Goal: Check status: Check status

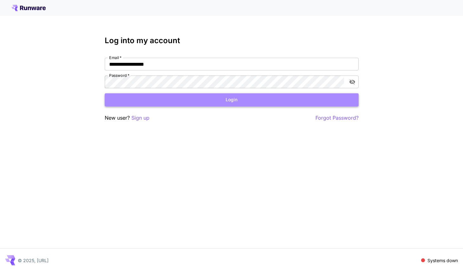
click at [161, 99] on button "Login" at bounding box center [232, 99] width 254 height 13
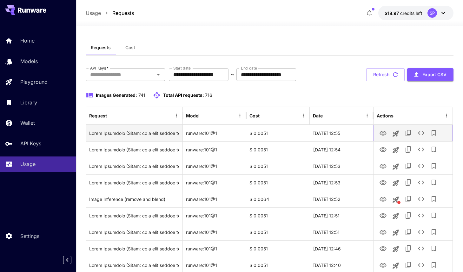
click at [377, 134] on button "View Image" at bounding box center [382, 132] width 13 height 13
click at [380, 134] on icon "View Image" at bounding box center [382, 133] width 7 height 5
click at [419, 132] on icon "See details" at bounding box center [421, 133] width 6 height 4
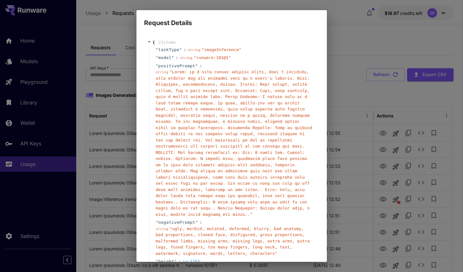
click at [225, 132] on span "" "" at bounding box center [234, 142] width 156 height 147
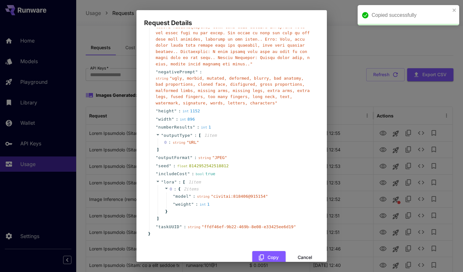
scroll to position [164, 0]
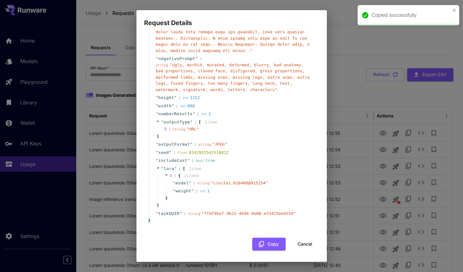
click at [271, 131] on div "0 : string " URL "" at bounding box center [236, 129] width 157 height 8
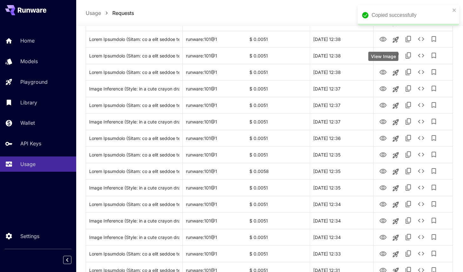
scroll to position [311, 0]
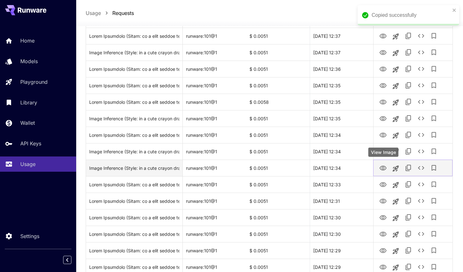
click at [384, 165] on icon "View Image" at bounding box center [383, 168] width 8 height 8
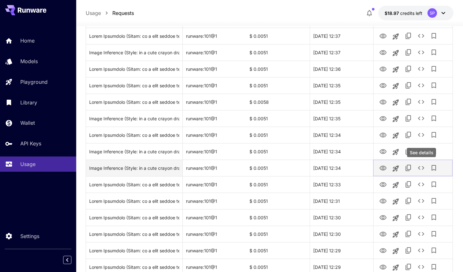
click at [420, 167] on icon "See details" at bounding box center [421, 168] width 8 height 8
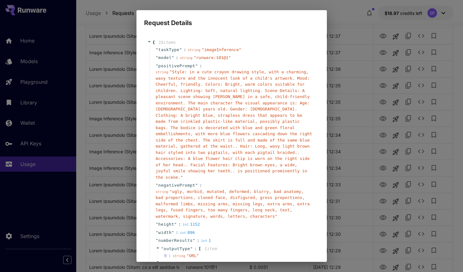
click at [249, 122] on span "" Style: in a cute crayon drawing style, with a charming, waxy texture and the …" at bounding box center [234, 124] width 156 height 110
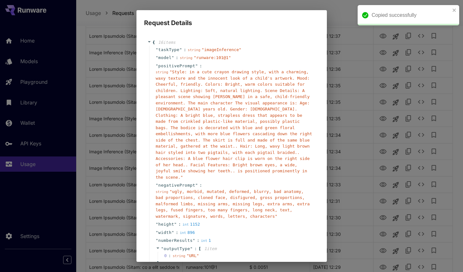
click at [379, 53] on div "Request Details { 16 item s " taskType " : string " imageInference " " model " …" at bounding box center [231, 136] width 463 height 272
click at [454, 10] on icon "close" at bounding box center [453, 10] width 3 height 3
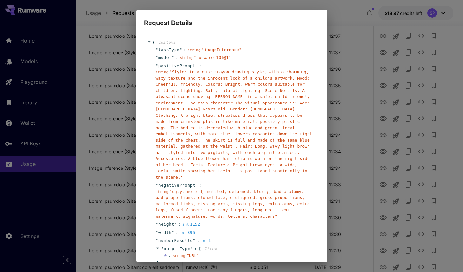
click at [376, 62] on div "Request Details { 16 item s " taskType " : string " imageInference " " model " …" at bounding box center [231, 136] width 463 height 272
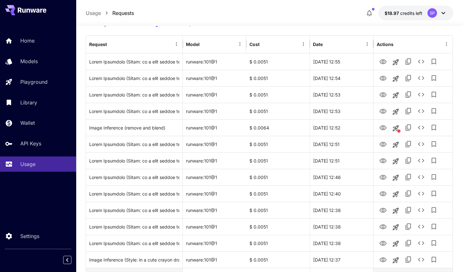
scroll to position [35, 0]
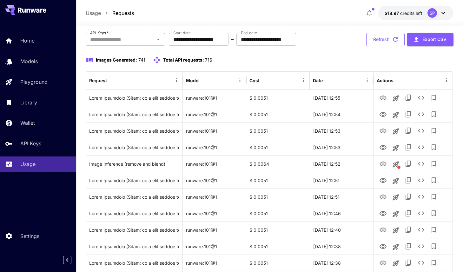
click at [385, 37] on button "Refresh" at bounding box center [385, 39] width 38 height 13
click at [387, 42] on button "Refresh" at bounding box center [385, 39] width 38 height 13
click at [386, 42] on button "Refresh" at bounding box center [385, 39] width 38 height 13
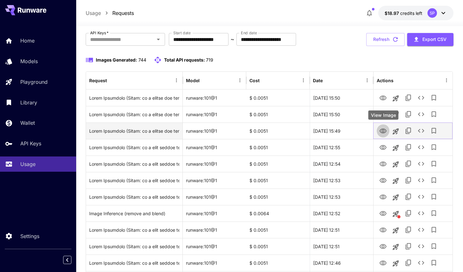
click at [382, 130] on icon "View Image" at bounding box center [382, 130] width 7 height 5
click at [419, 130] on icon "See details" at bounding box center [421, 131] width 6 height 4
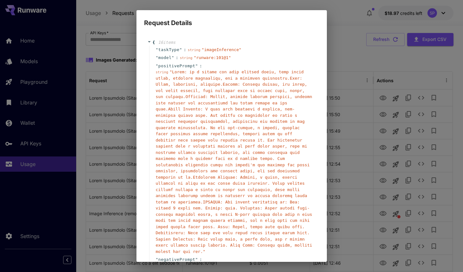
click at [249, 140] on span "" "" at bounding box center [234, 161] width 156 height 184
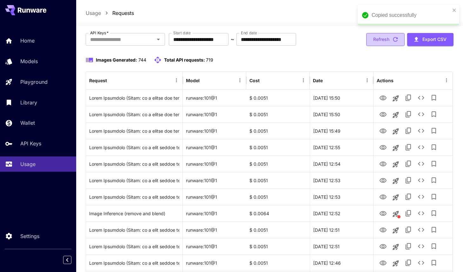
click at [385, 40] on button "Refresh" at bounding box center [385, 39] width 38 height 13
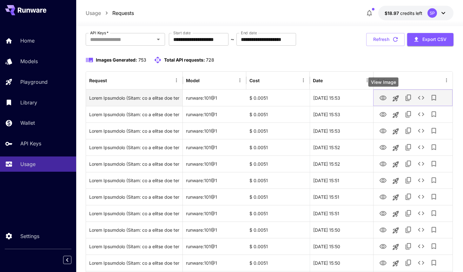
click at [381, 98] on icon "View Image" at bounding box center [382, 97] width 7 height 5
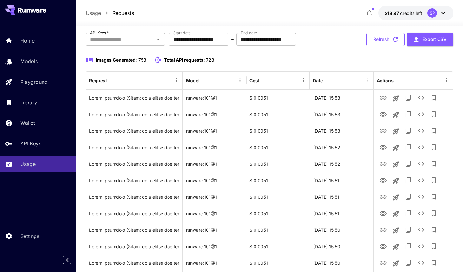
click at [387, 40] on button "Refresh" at bounding box center [385, 39] width 38 height 13
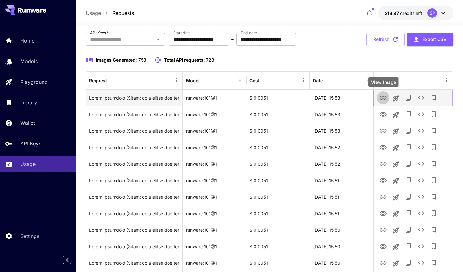
click at [383, 97] on icon "View Image" at bounding box center [383, 98] width 8 height 8
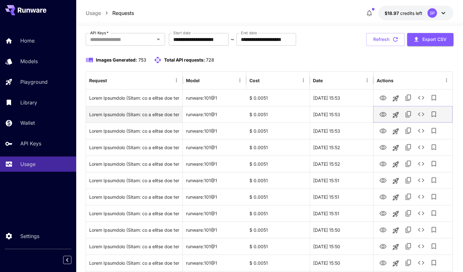
click at [386, 114] on icon "View Image" at bounding box center [382, 114] width 7 height 5
click at [419, 114] on icon "See details" at bounding box center [421, 114] width 8 height 8
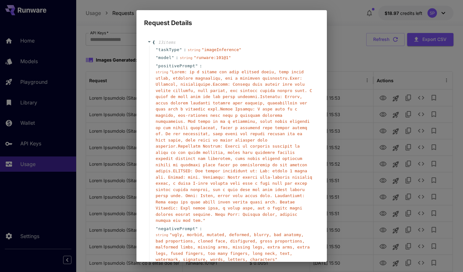
click at [253, 143] on div "string " "" at bounding box center [234, 146] width 157 height 155
